Goal: Task Accomplishment & Management: Complete application form

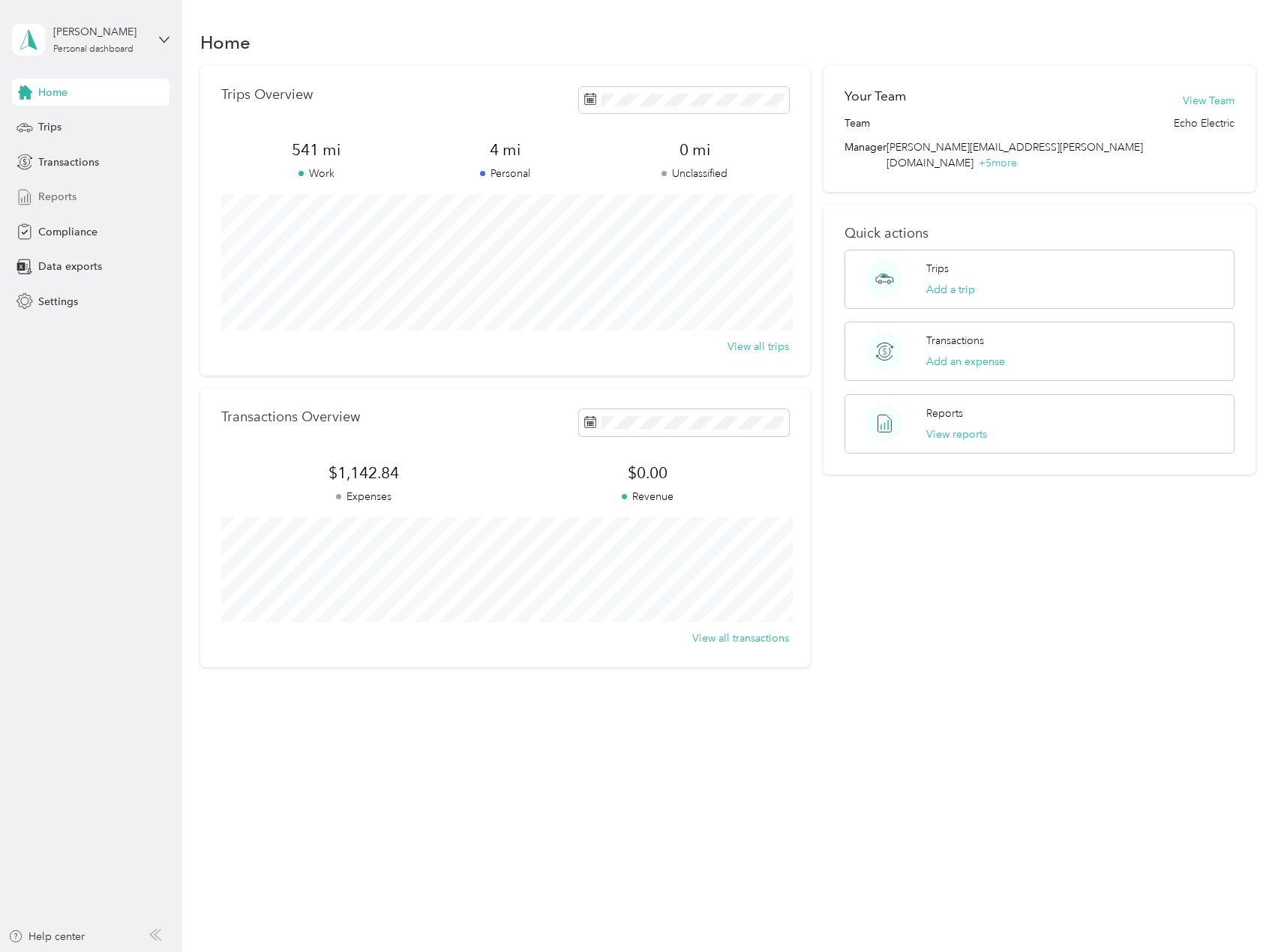
click at [70, 196] on span "Reports" at bounding box center [57, 197] width 38 height 16
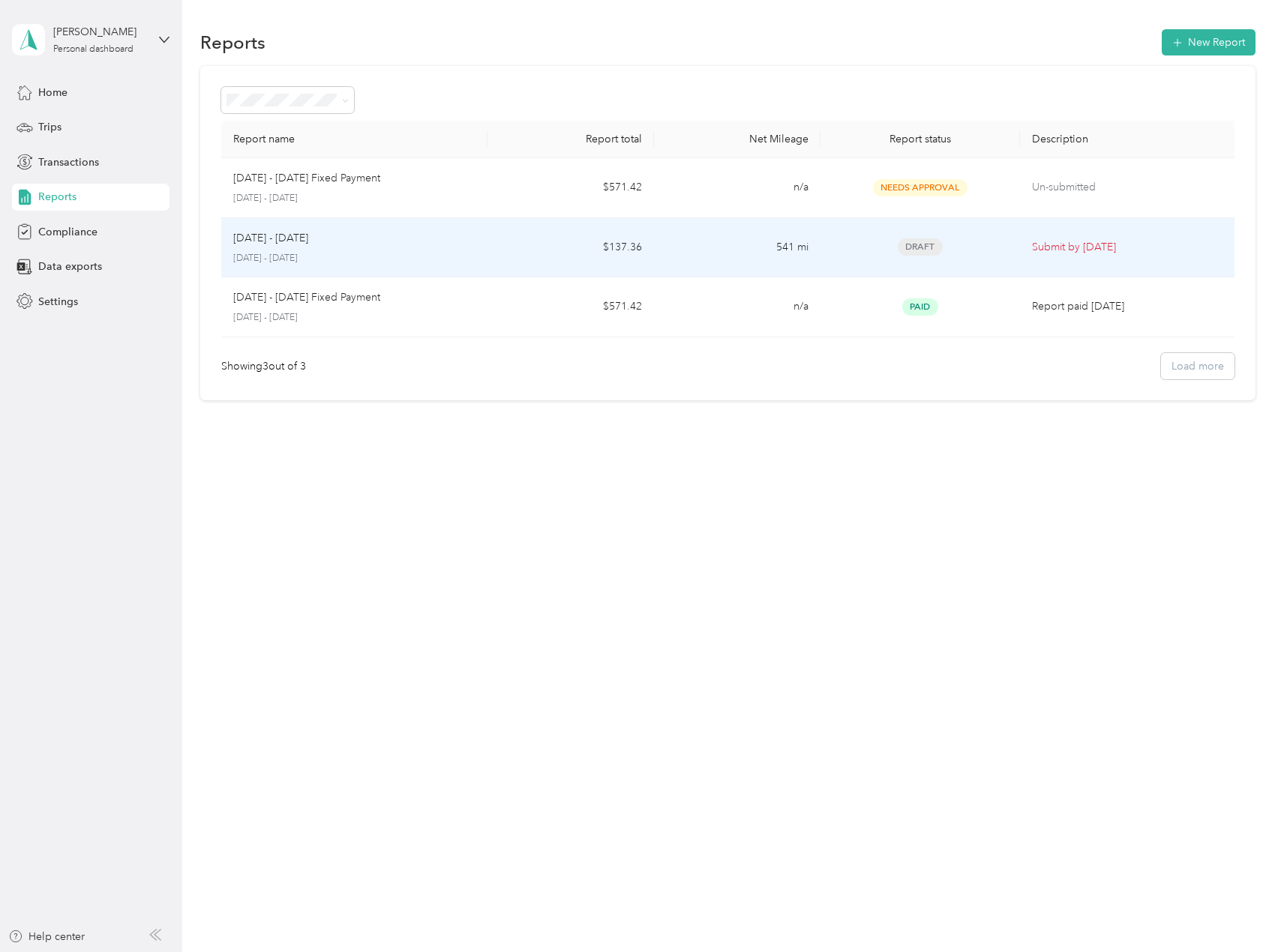
click at [995, 248] on div "Draft" at bounding box center [919, 247] width 176 height 18
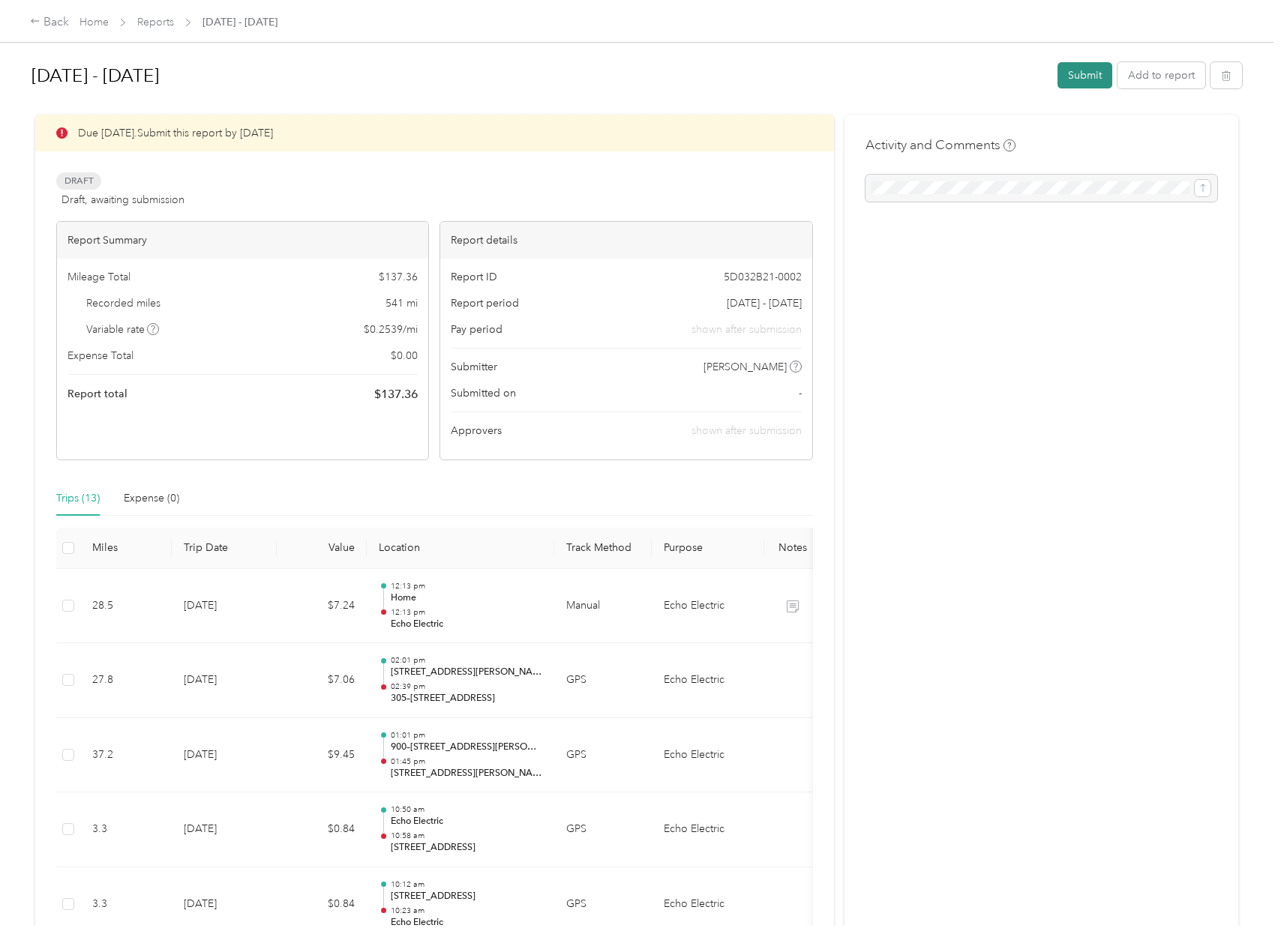
click at [1080, 68] on button "Submit" at bounding box center [1085, 75] width 55 height 26
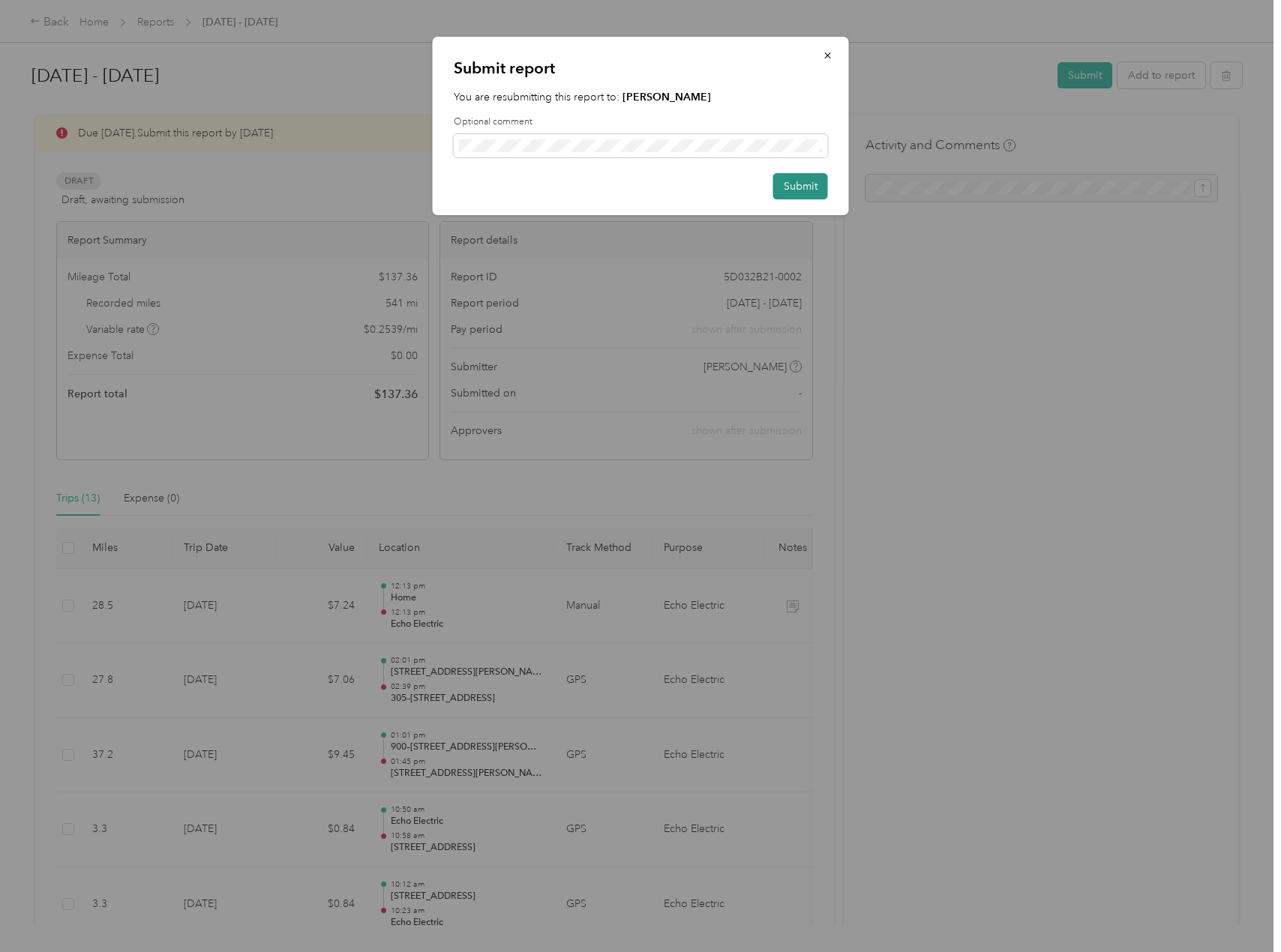
click at [808, 186] on button "Submit" at bounding box center [800, 186] width 55 height 26
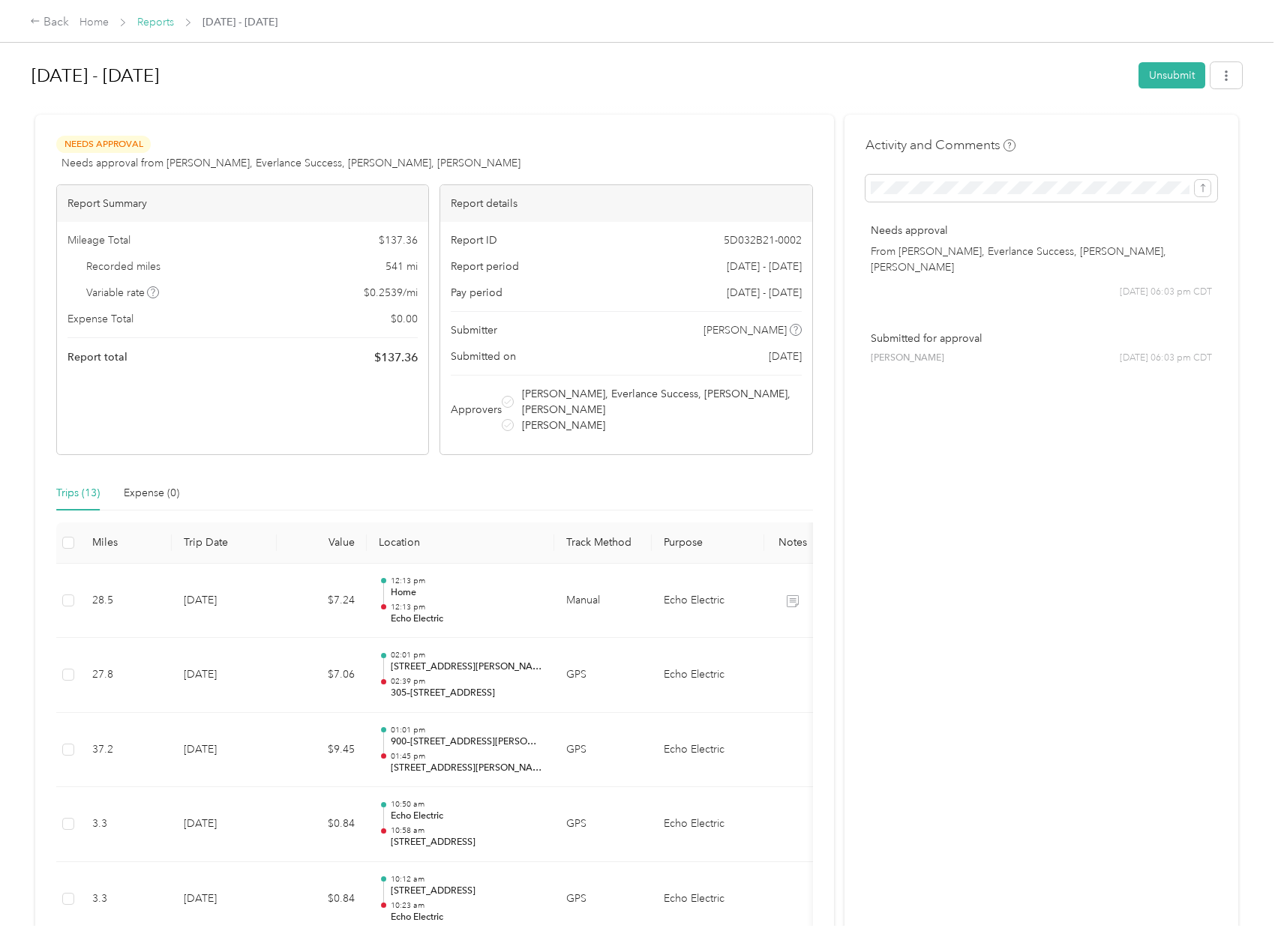
click at [154, 21] on link "Reports" at bounding box center [155, 22] width 36 height 13
